Goal: Transaction & Acquisition: Purchase product/service

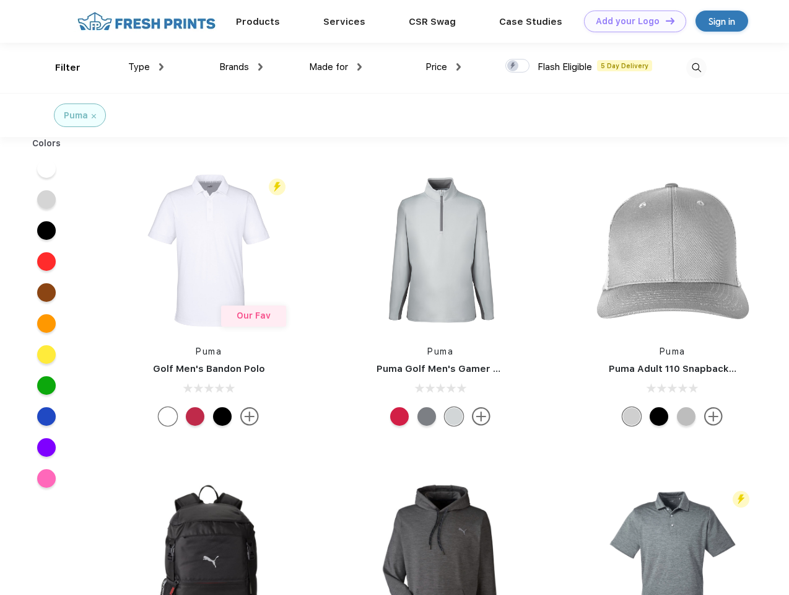
click at [631, 21] on link "Add your Logo Design Tool" at bounding box center [635, 22] width 102 height 22
click at [0, 0] on div "Design Tool" at bounding box center [0, 0] width 0 height 0
click at [665, 20] on link "Add your Logo Design Tool" at bounding box center [635, 22] width 102 height 22
click at [59, 68] on div "Filter" at bounding box center [67, 68] width 25 height 14
click at [146, 67] on span "Type" at bounding box center [139, 66] width 22 height 11
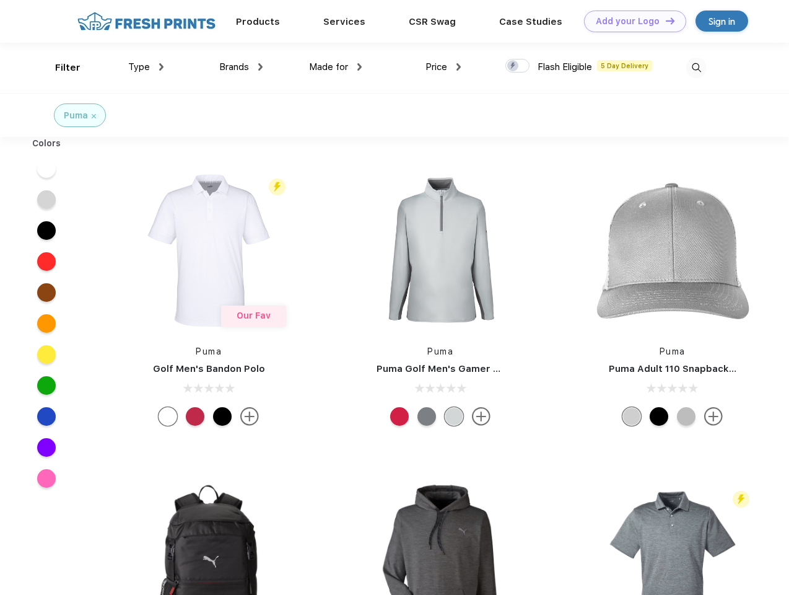
click at [241, 67] on span "Brands" at bounding box center [234, 66] width 30 height 11
click at [336, 67] on span "Made for" at bounding box center [328, 66] width 39 height 11
click at [444, 67] on span "Price" at bounding box center [437, 66] width 22 height 11
click at [518, 66] on div at bounding box center [518, 66] width 24 height 14
click at [514, 66] on input "checkbox" at bounding box center [510, 62] width 8 height 8
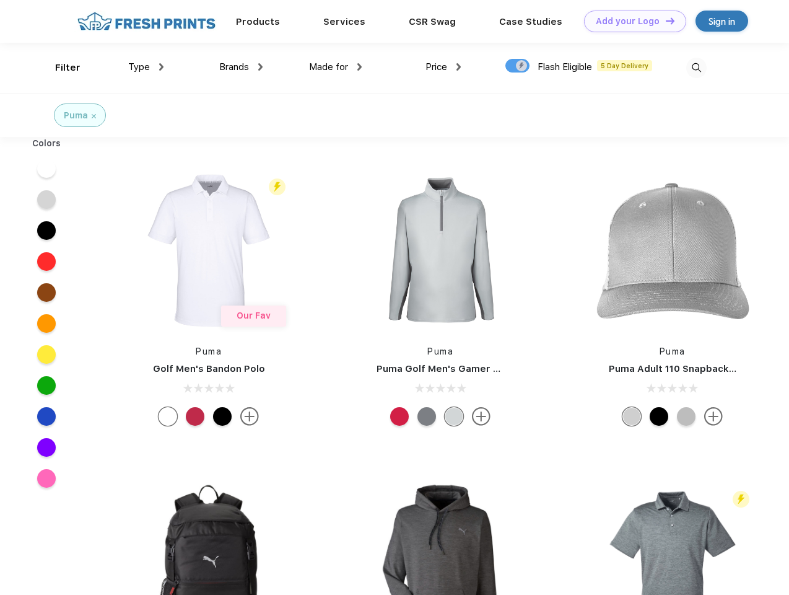
click at [697, 68] on img at bounding box center [697, 68] width 20 height 20
